Goal: Transaction & Acquisition: Purchase product/service

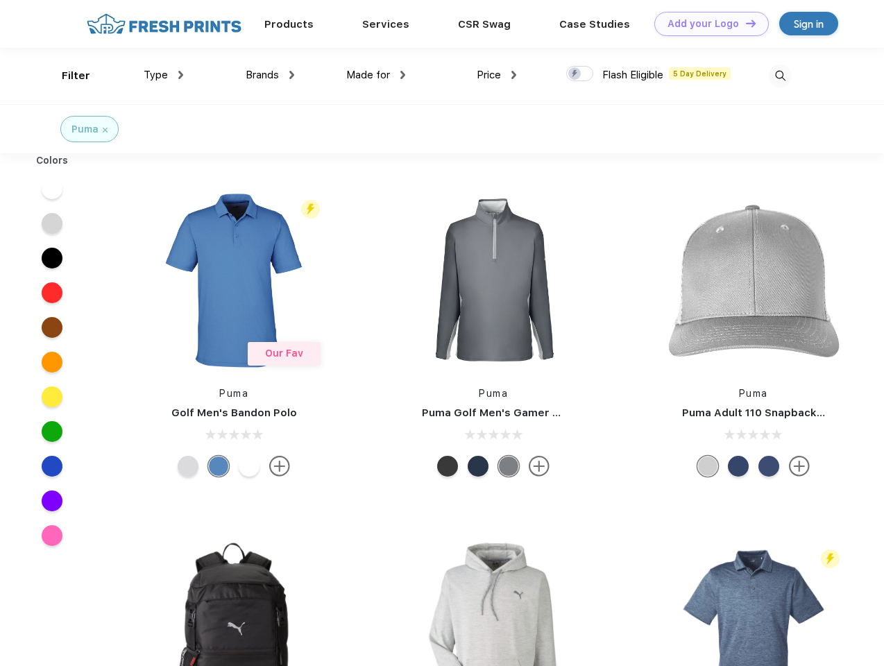
click at [706, 24] on link "Add your Logo Design Tool" at bounding box center [711, 24] width 114 height 24
click at [0, 0] on div "Design Tool" at bounding box center [0, 0] width 0 height 0
click at [744, 23] on link "Add your Logo Design Tool" at bounding box center [711, 24] width 114 height 24
click at [67, 76] on div "Filter" at bounding box center [76, 76] width 28 height 16
click at [164, 75] on span "Type" at bounding box center [156, 75] width 24 height 12
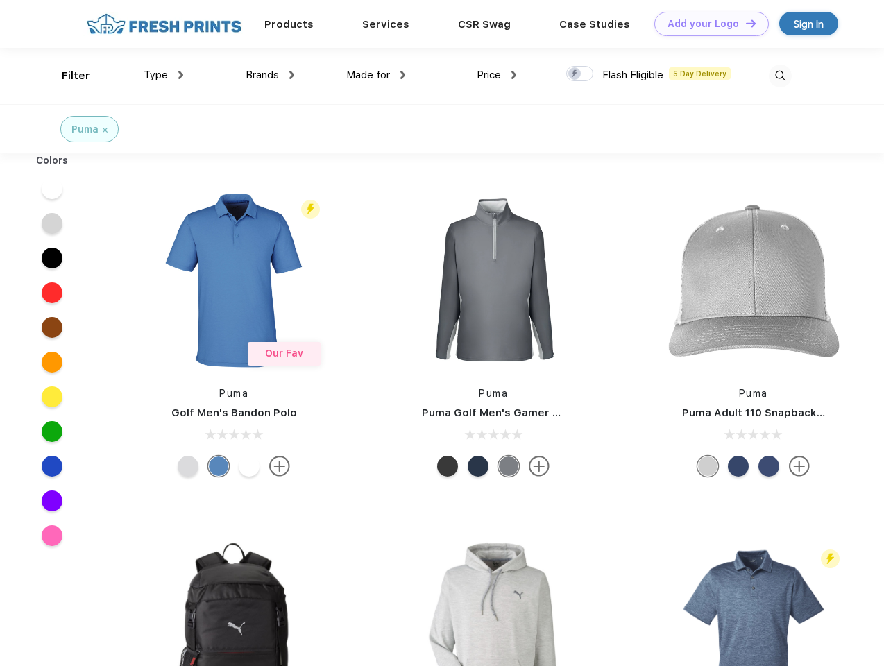
click at [270, 75] on span "Brands" at bounding box center [262, 75] width 33 height 12
click at [376, 75] on span "Made for" at bounding box center [368, 75] width 44 height 12
click at [497, 75] on span "Price" at bounding box center [488, 75] width 24 height 12
click at [580, 74] on div at bounding box center [579, 73] width 27 height 15
click at [575, 74] on input "checkbox" at bounding box center [570, 69] width 9 height 9
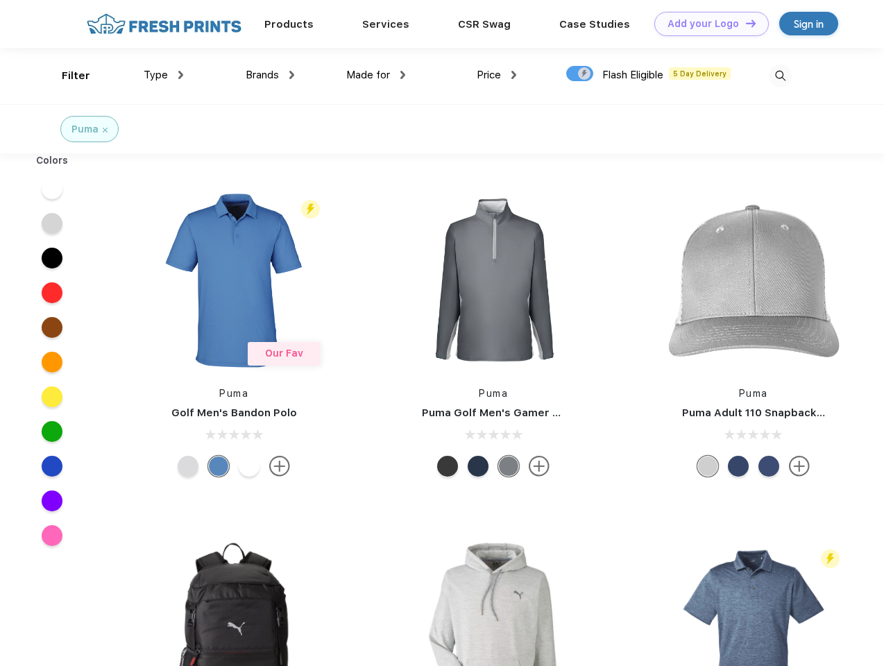
click at [780, 76] on img at bounding box center [779, 75] width 23 height 23
